Goal: Understand process/instructions

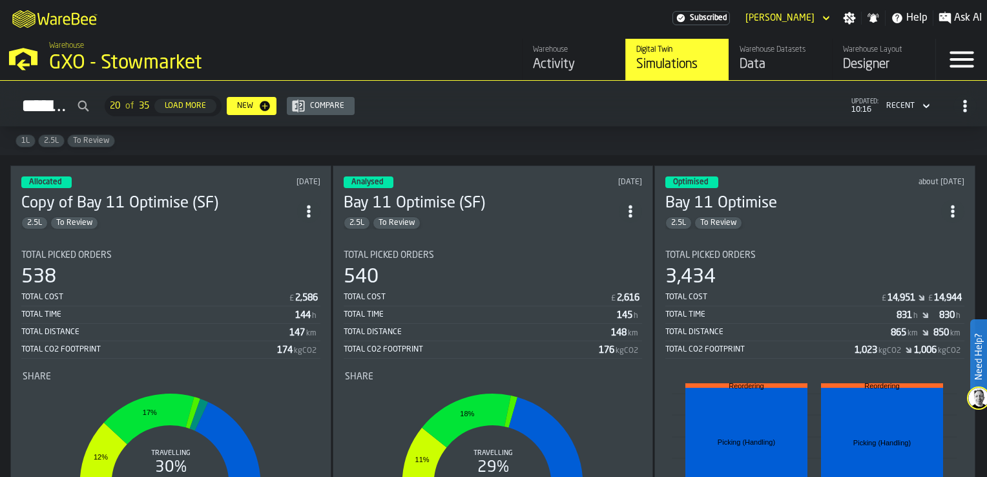
click at [757, 63] on div "Data" at bounding box center [780, 65] width 82 height 18
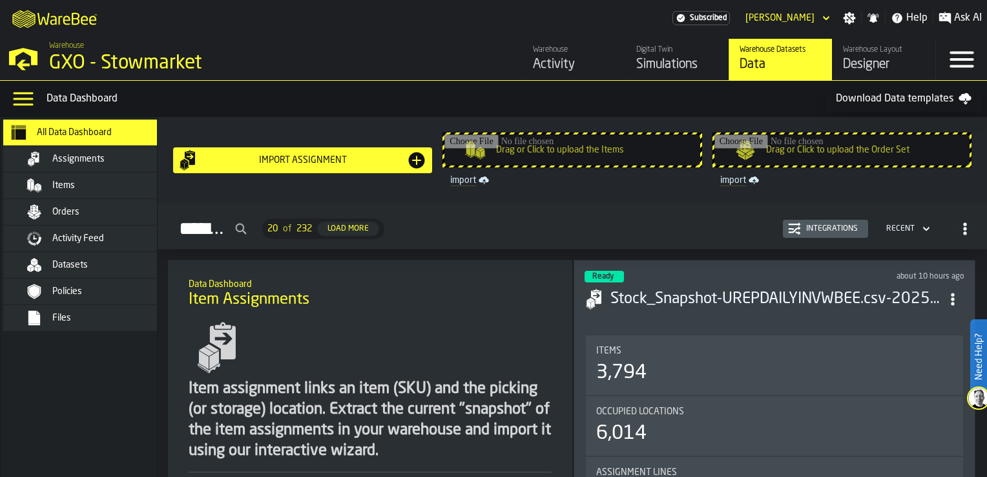
click at [114, 154] on div "Assignments" at bounding box center [115, 159] width 127 height 10
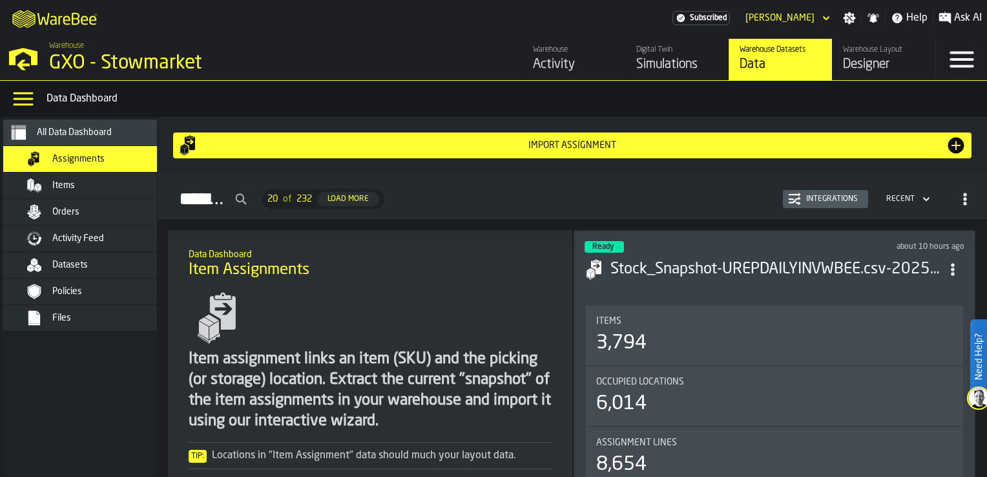
click at [72, 180] on span "Items" at bounding box center [63, 185] width 23 height 10
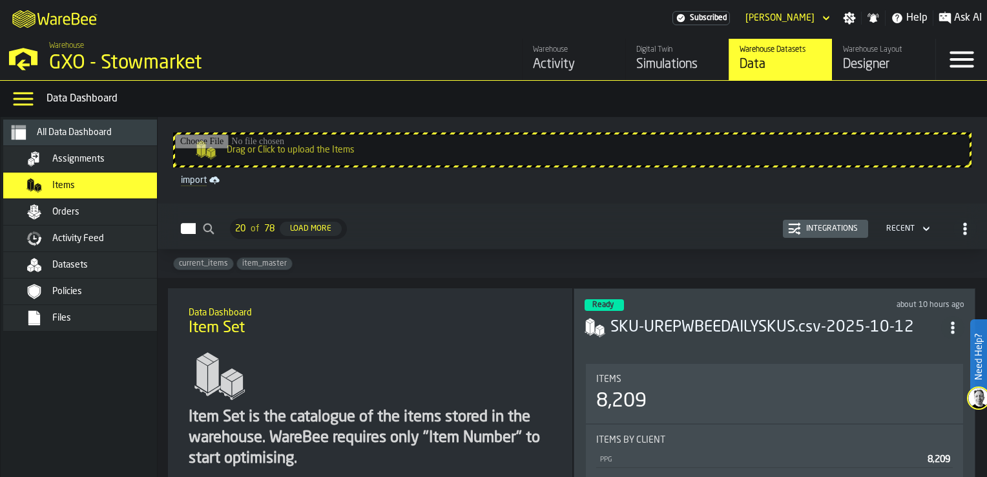
click at [656, 61] on div "Simulations" at bounding box center [677, 65] width 82 height 18
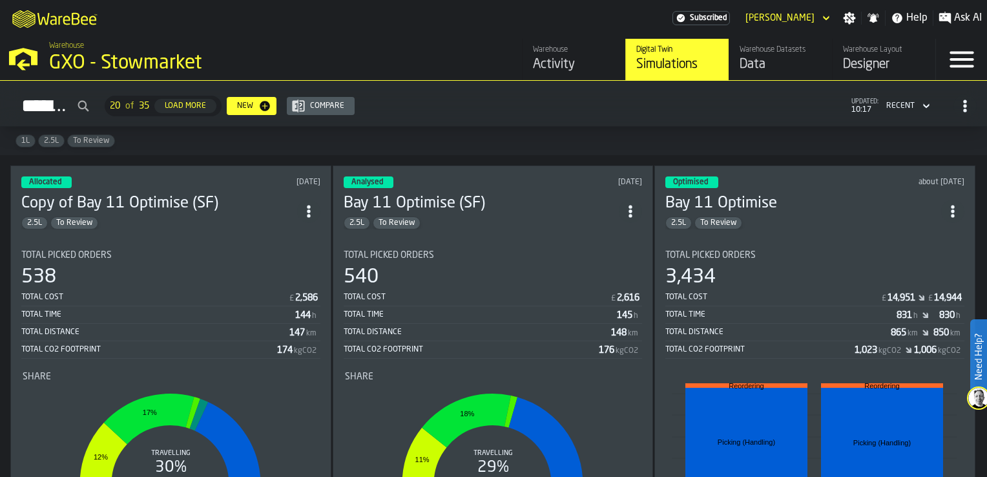
click at [124, 205] on h3 "Copy of Bay 11 Optimise (SF)" at bounding box center [159, 203] width 276 height 21
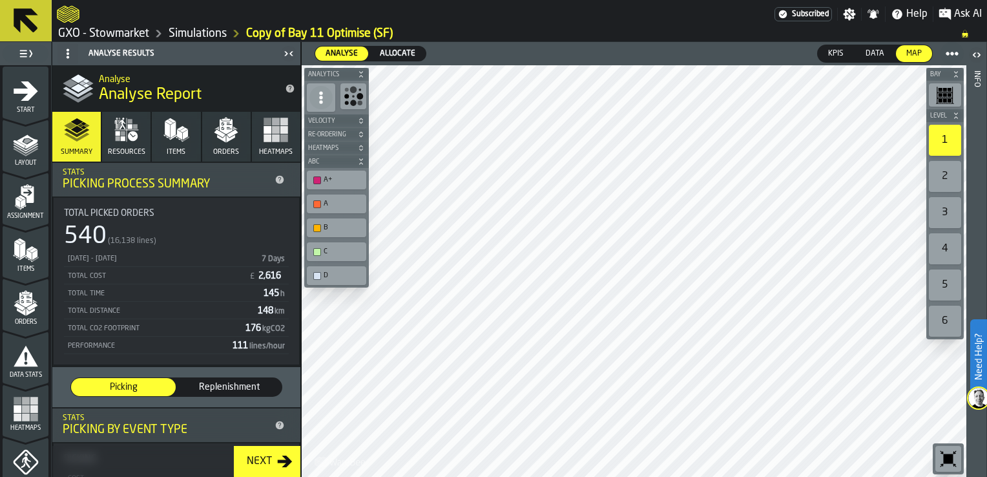
click at [134, 137] on icon "button" at bounding box center [133, 136] width 10 height 10
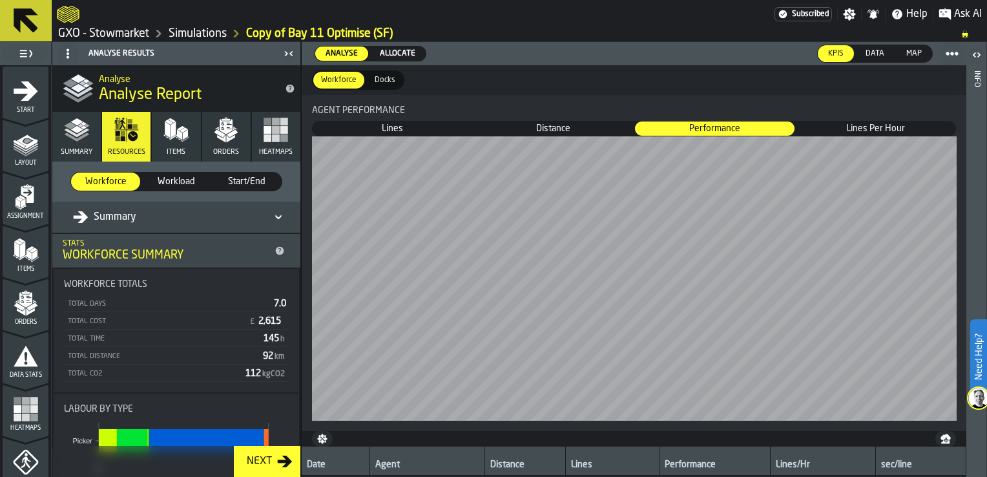
click at [862, 130] on span "Lines Per Hour" at bounding box center [875, 128] width 158 height 13
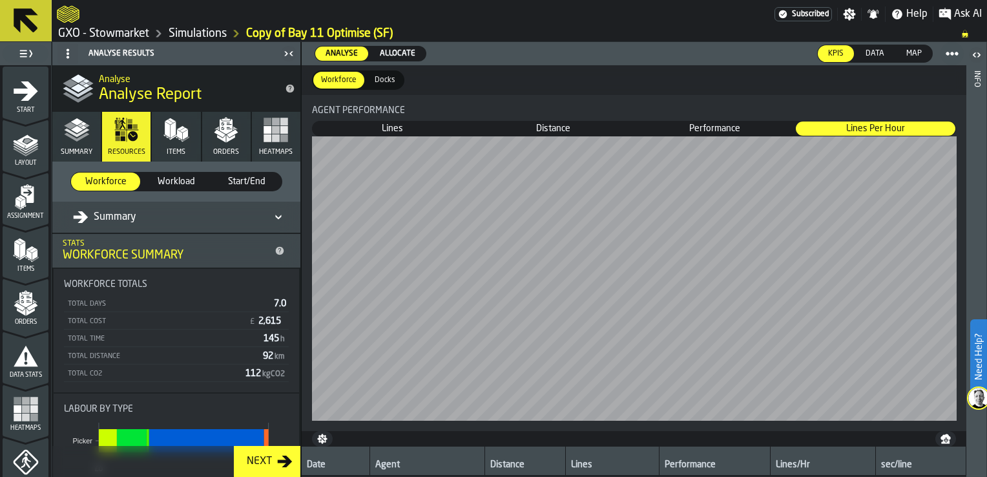
click at [979, 364] on label "Need Help?" at bounding box center [978, 356] width 14 height 72
click at [21, 143] on icon "menu Layout" at bounding box center [26, 141] width 21 height 14
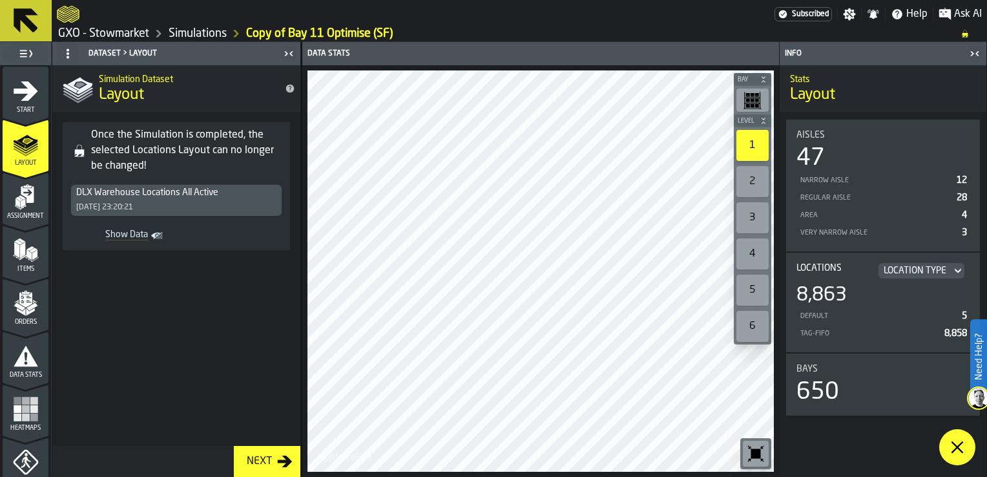
click at [974, 364] on label "Need Help?" at bounding box center [978, 356] width 14 height 72
click at [980, 394] on img at bounding box center [978, 397] width 21 height 21
click at [980, 346] on label "Need Help?" at bounding box center [978, 356] width 14 height 72
click at [961, 449] on icon at bounding box center [956, 446] width 15 height 15
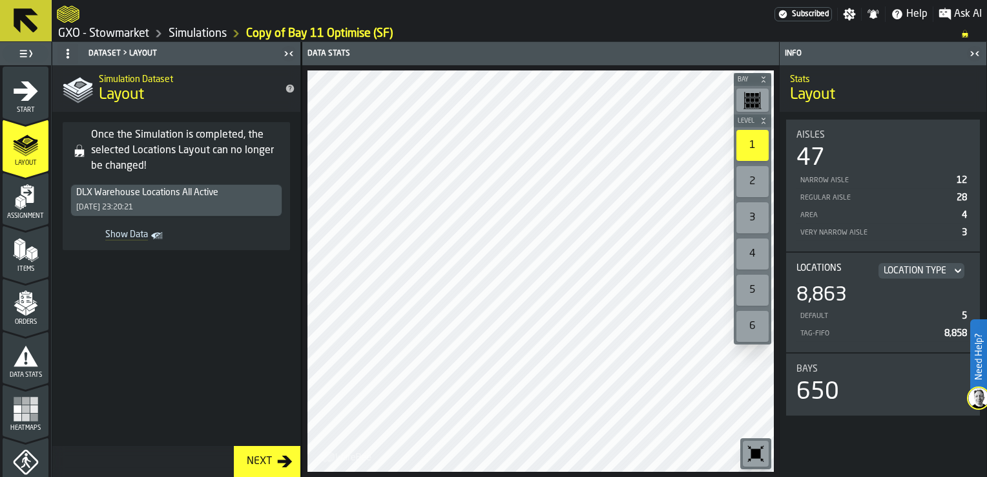
click at [979, 373] on label "Need Help?" at bounding box center [978, 356] width 14 height 72
click at [960, 449] on polygon at bounding box center [957, 447] width 12 height 12
